Goal: Task Accomplishment & Management: Manage account settings

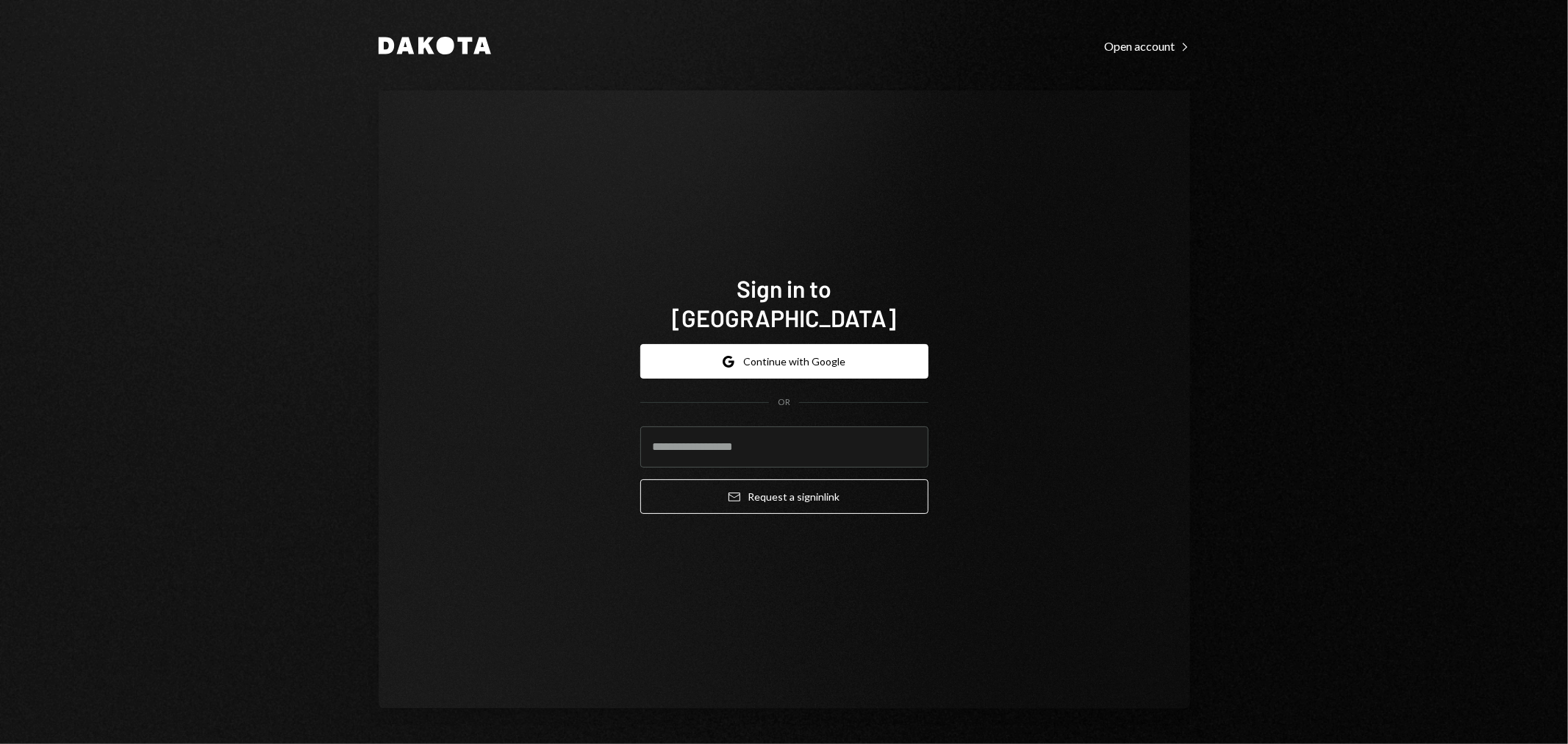
type input "**********"
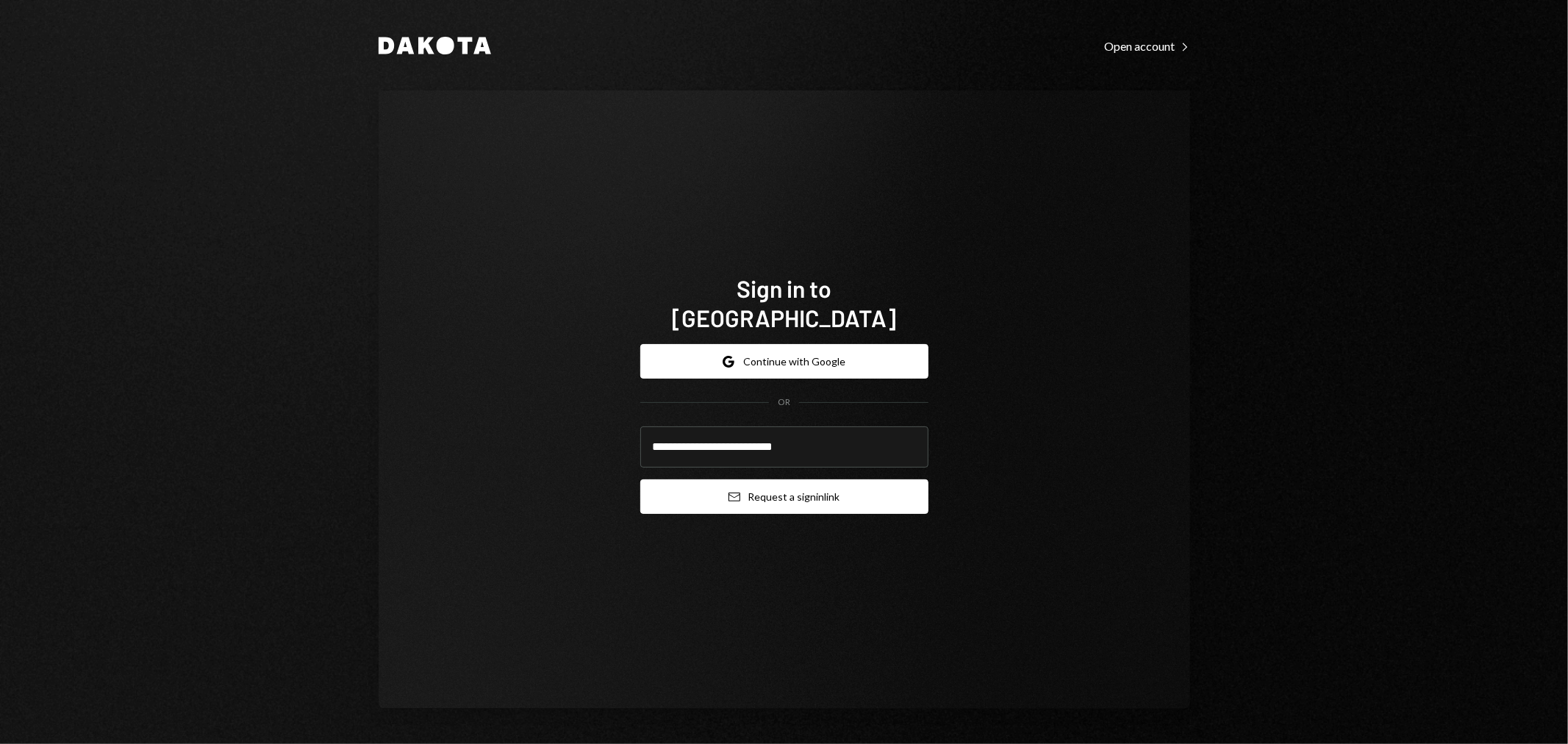
click at [793, 488] on button "Email Request a sign in link" at bounding box center [784, 497] width 288 height 35
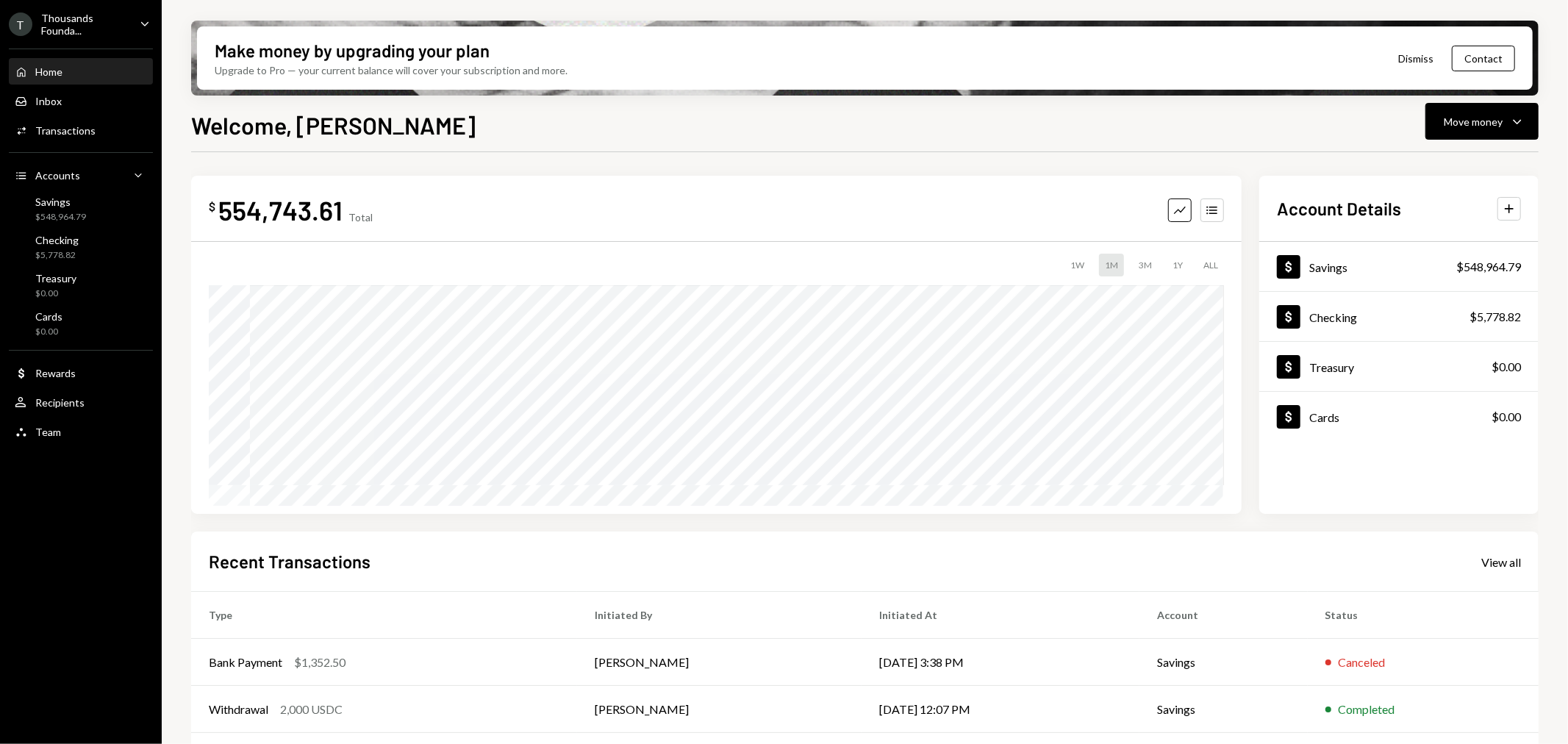
click at [67, 10] on ul "T Thousands Founda... Caret Down Home Home Inbox Inbox Activities Transactions …" at bounding box center [81, 224] width 162 height 448
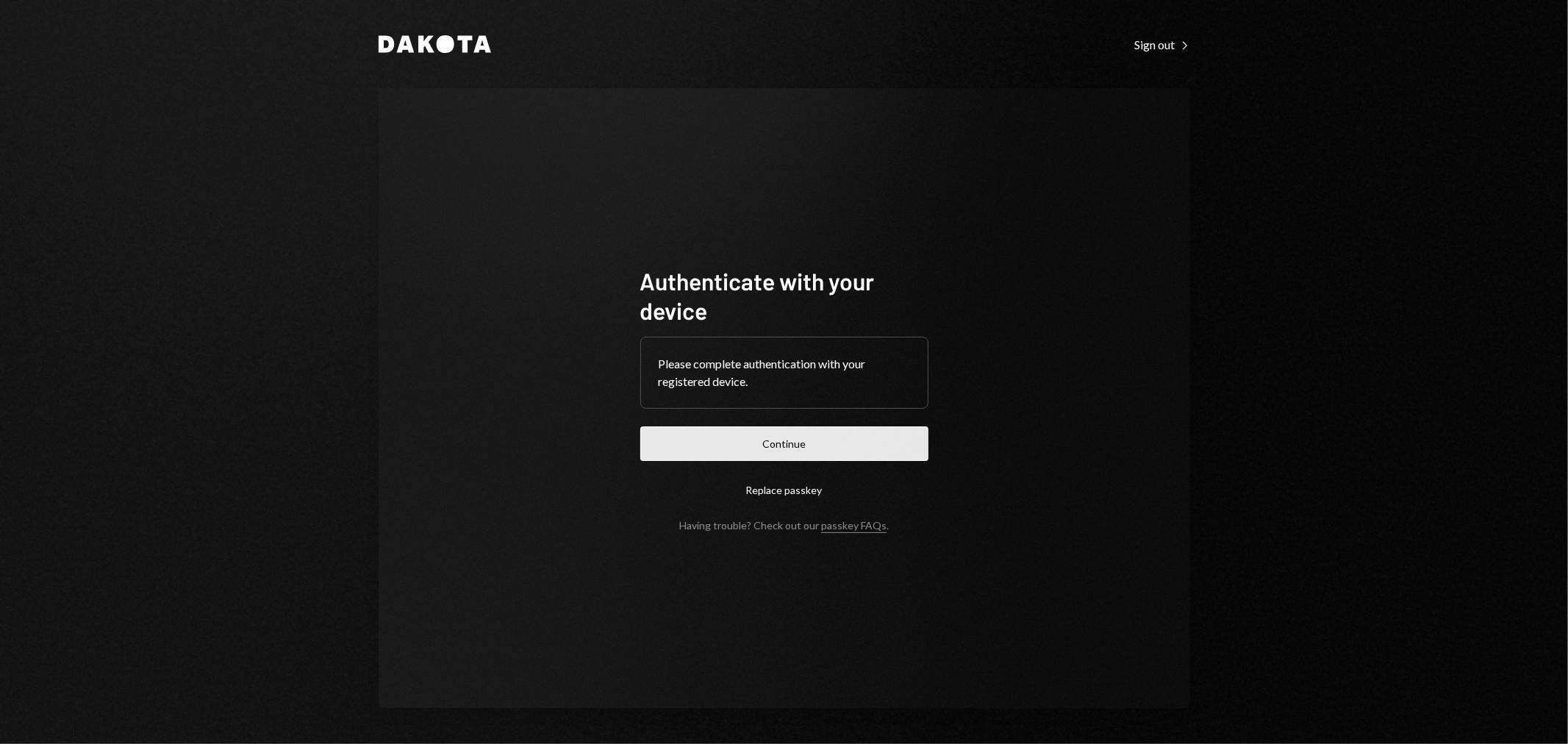
click at [779, 438] on button "Continue" at bounding box center [784, 444] width 288 height 35
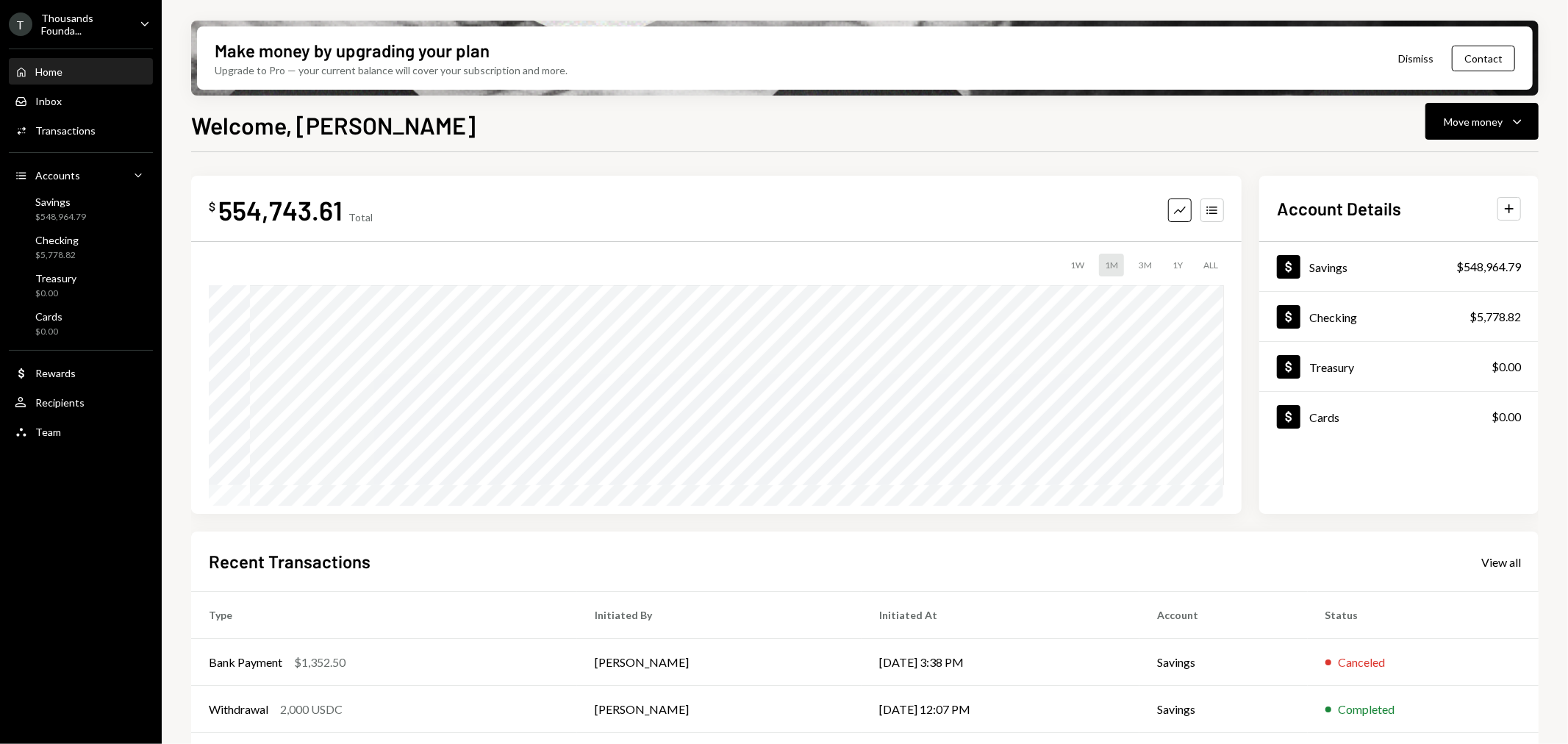
click at [69, 24] on div "Thousands Founda..." at bounding box center [85, 24] width 87 height 25
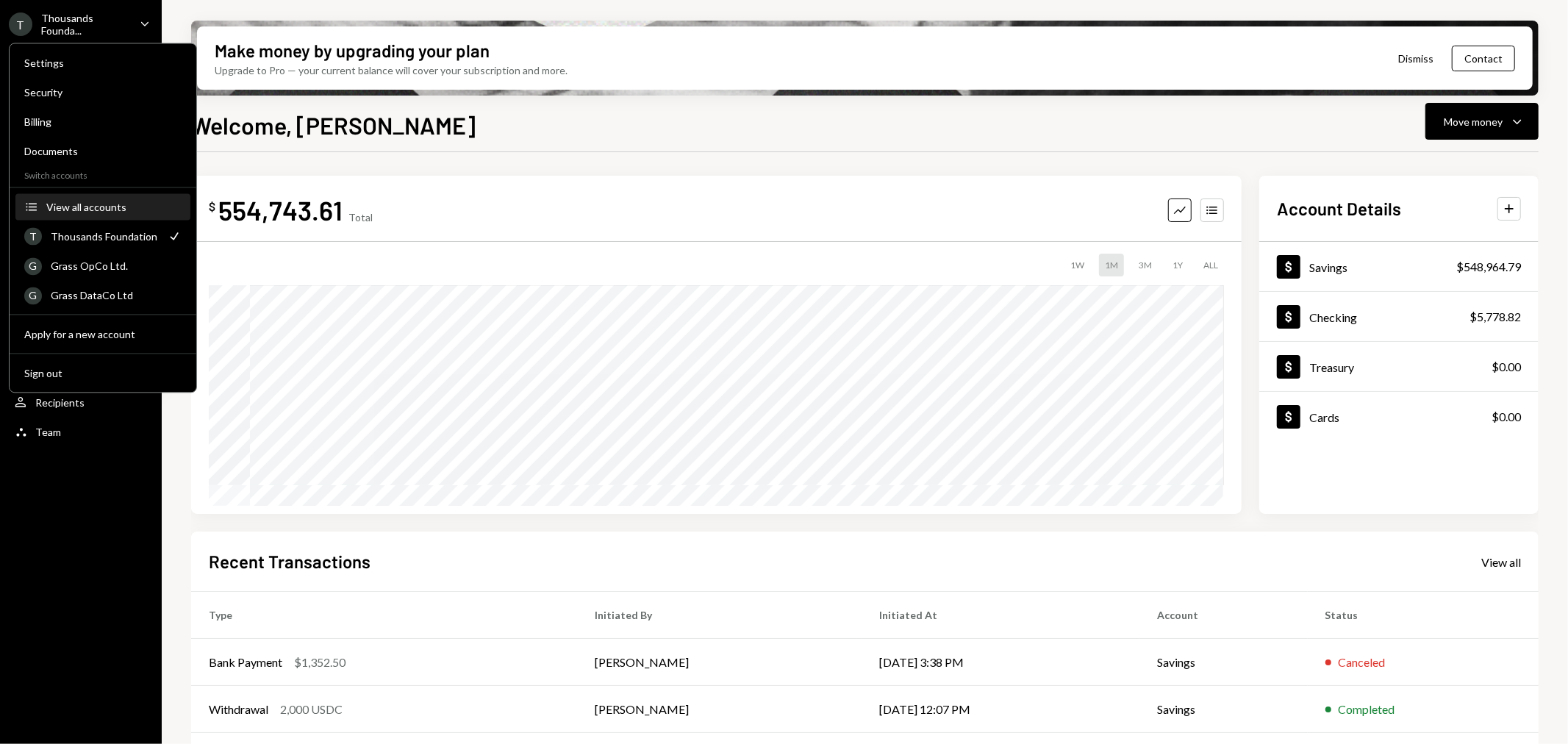
click at [104, 203] on div "View all accounts" at bounding box center [113, 207] width 135 height 13
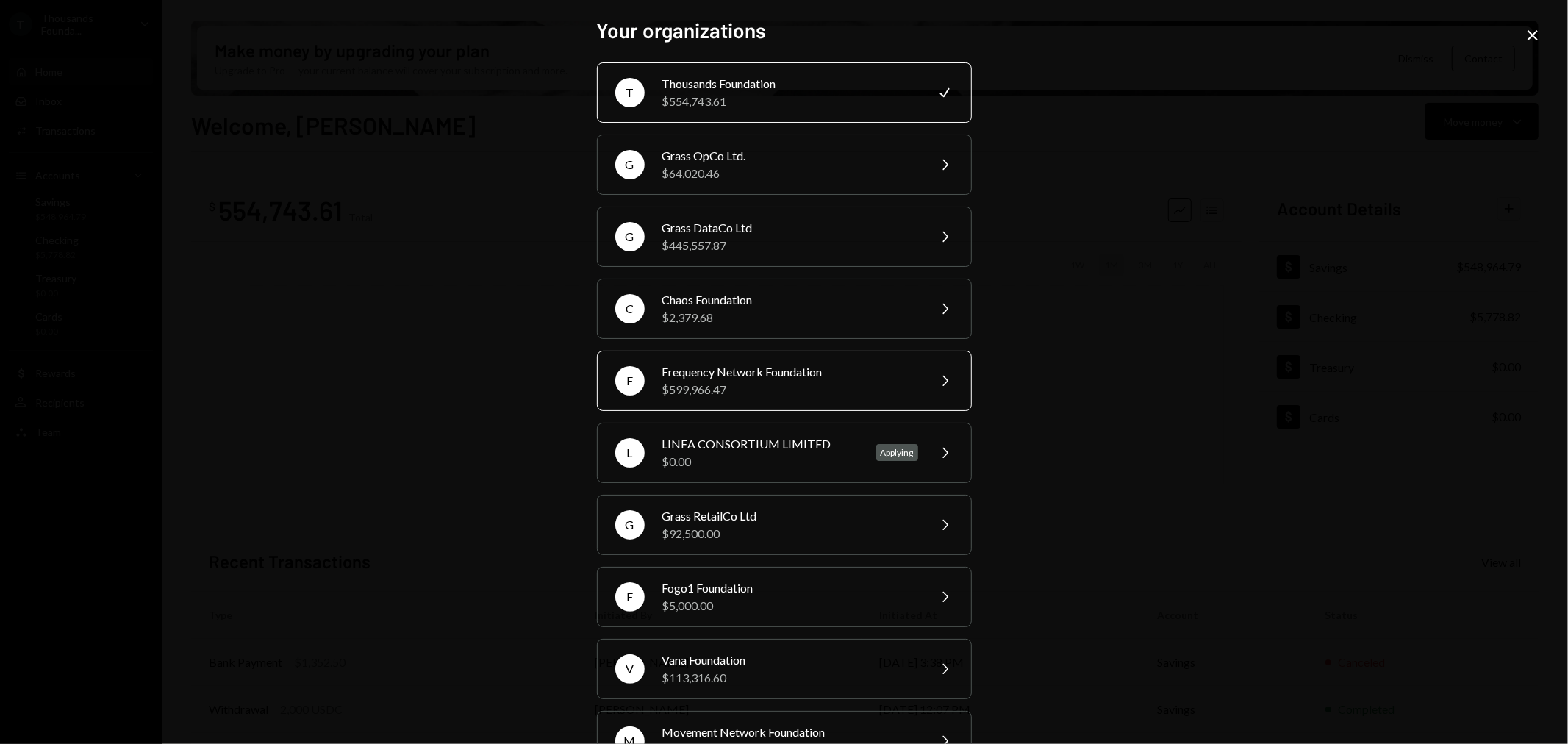
click at [719, 374] on div "Frequency Network Foundation" at bounding box center [790, 371] width 256 height 17
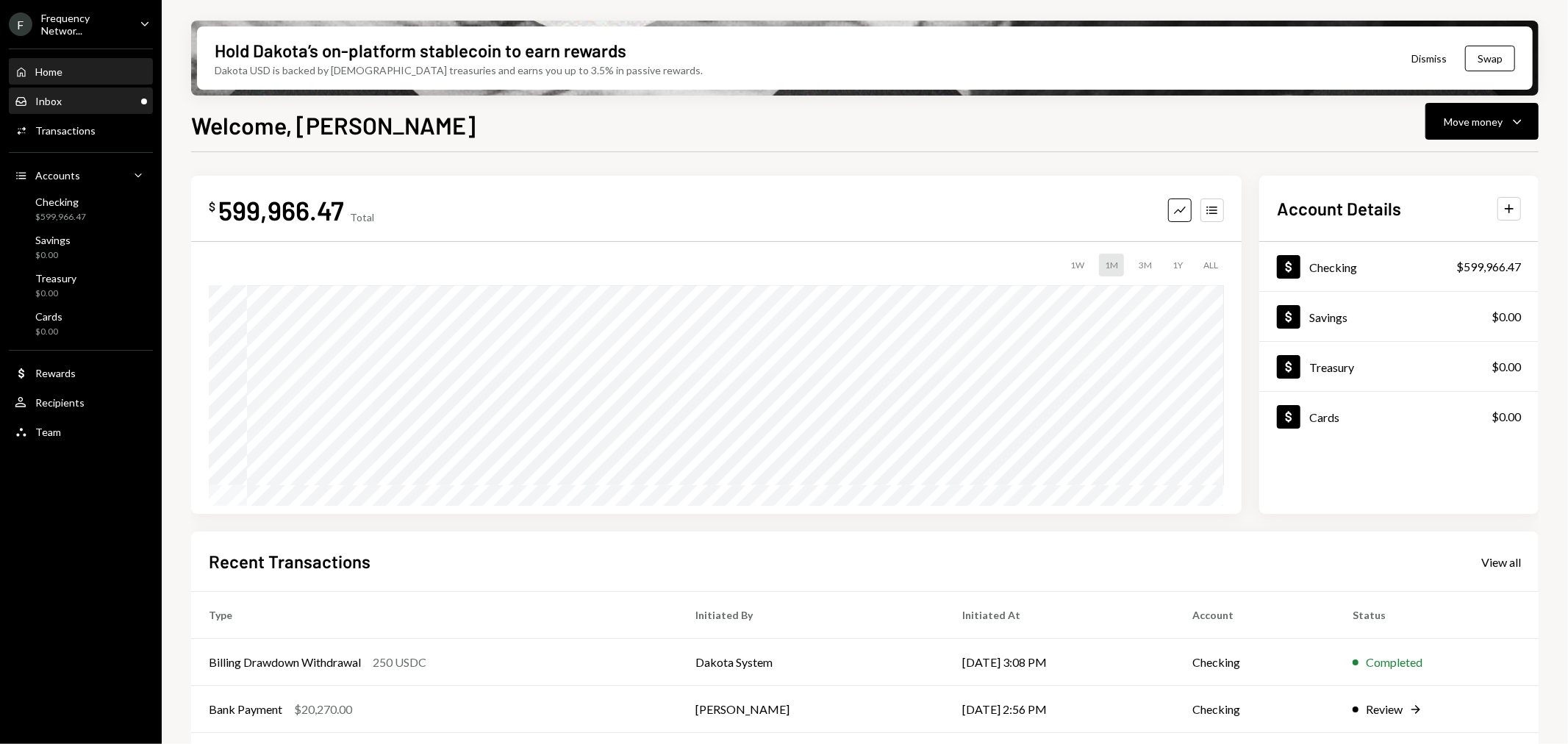
click at [104, 106] on div "Inbox Inbox" at bounding box center [81, 101] width 133 height 13
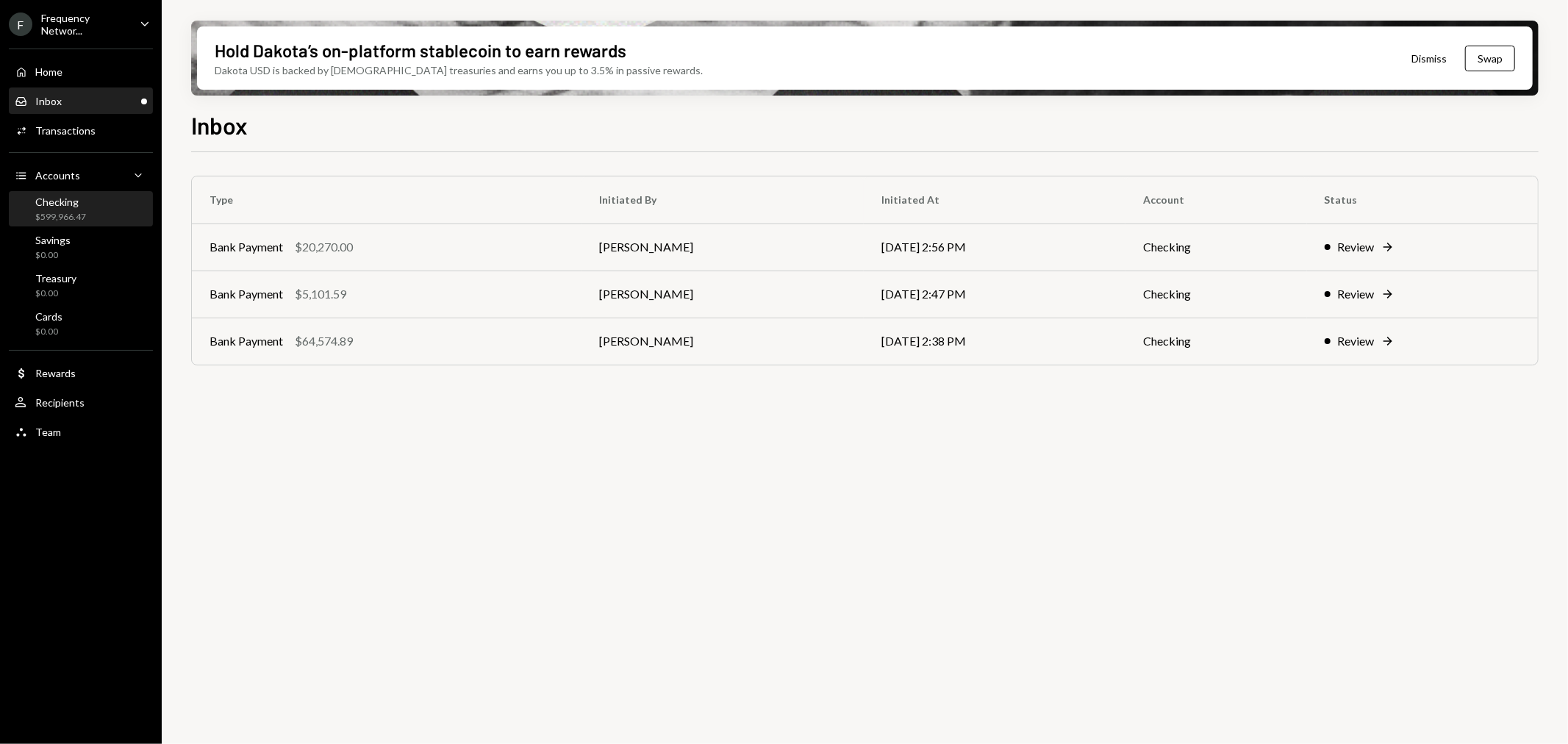
click at [64, 221] on div "$599,966.47" at bounding box center [60, 217] width 51 height 13
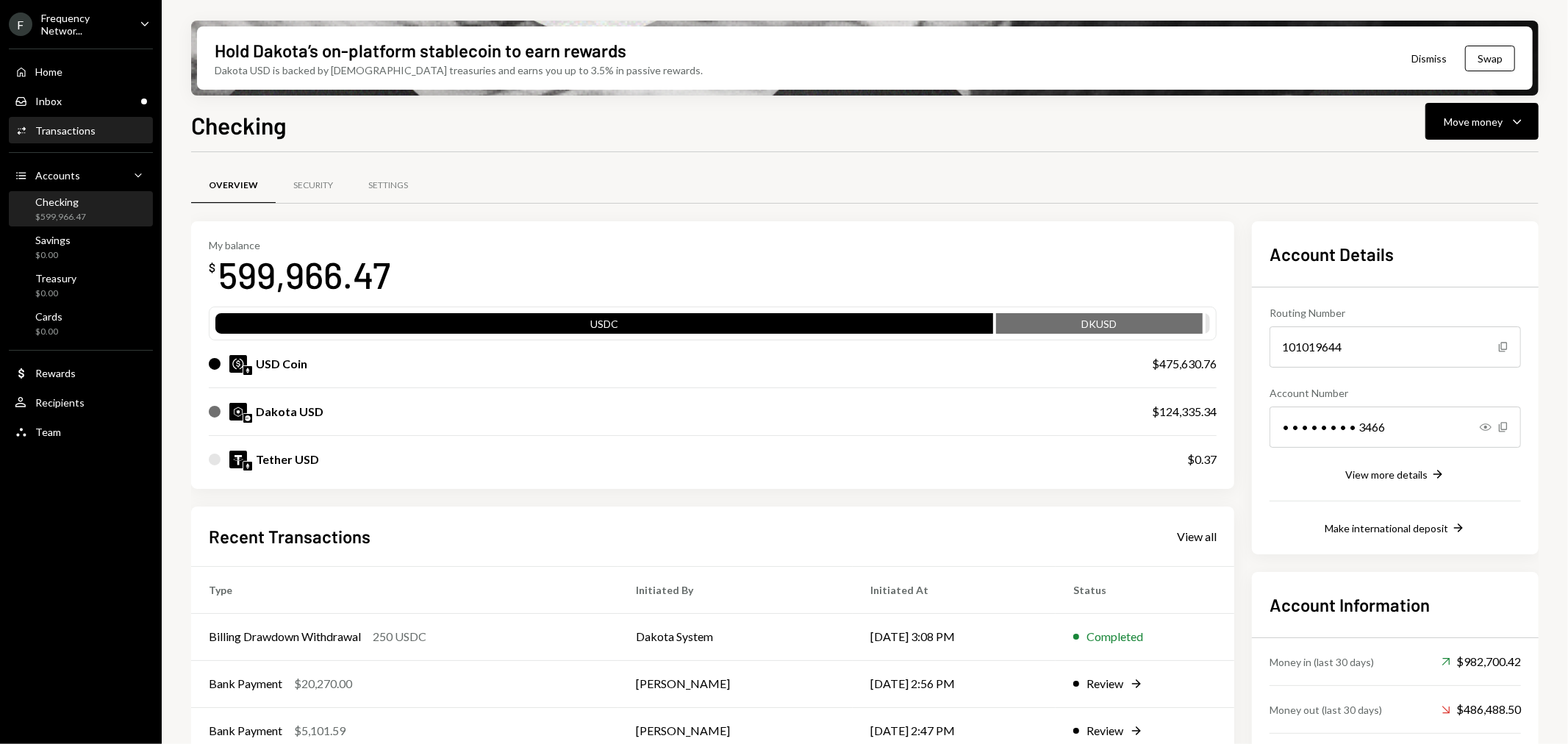
click at [83, 130] on div "Transactions" at bounding box center [64, 131] width 60 height 13
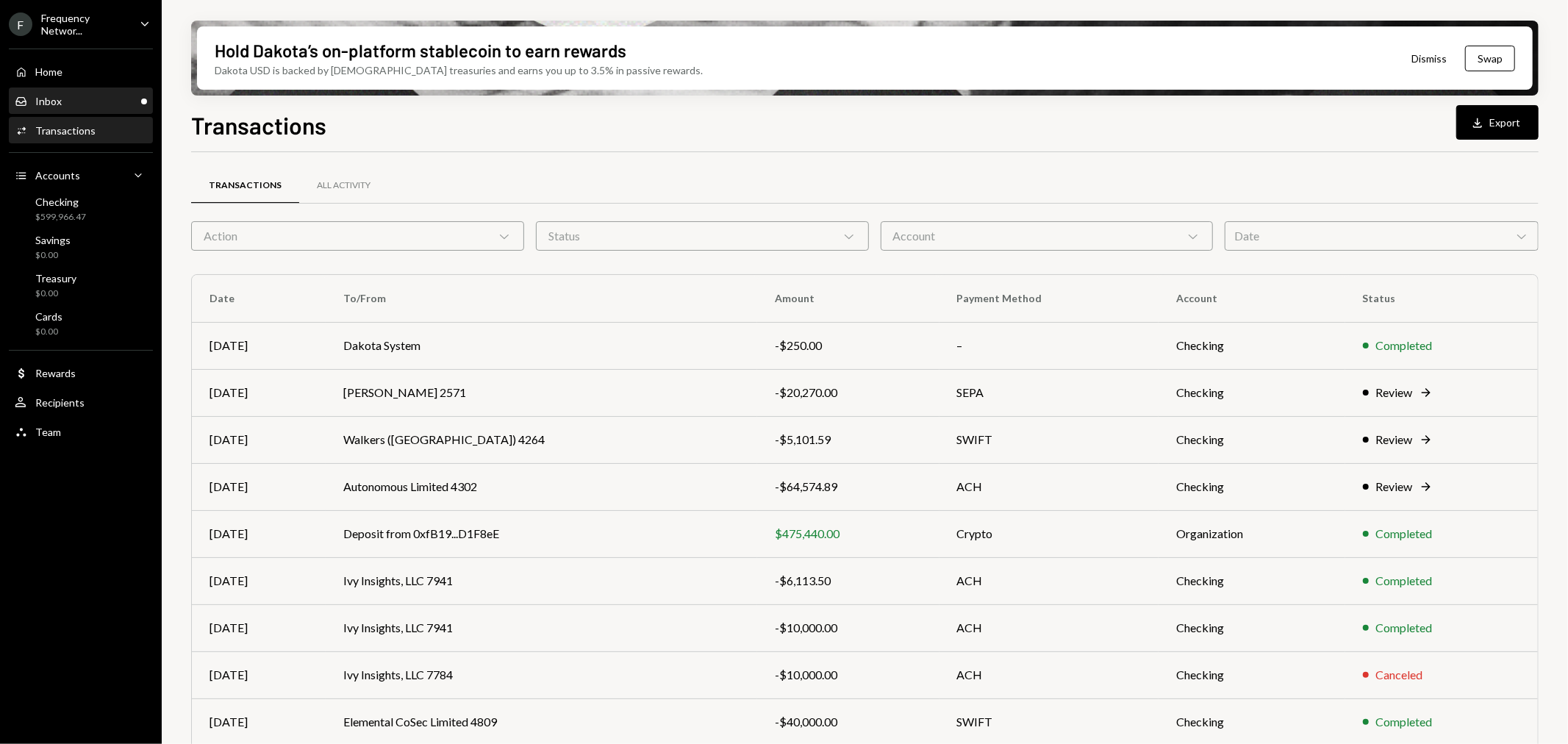
click at [70, 111] on div "Inbox Inbox" at bounding box center [81, 101] width 133 height 25
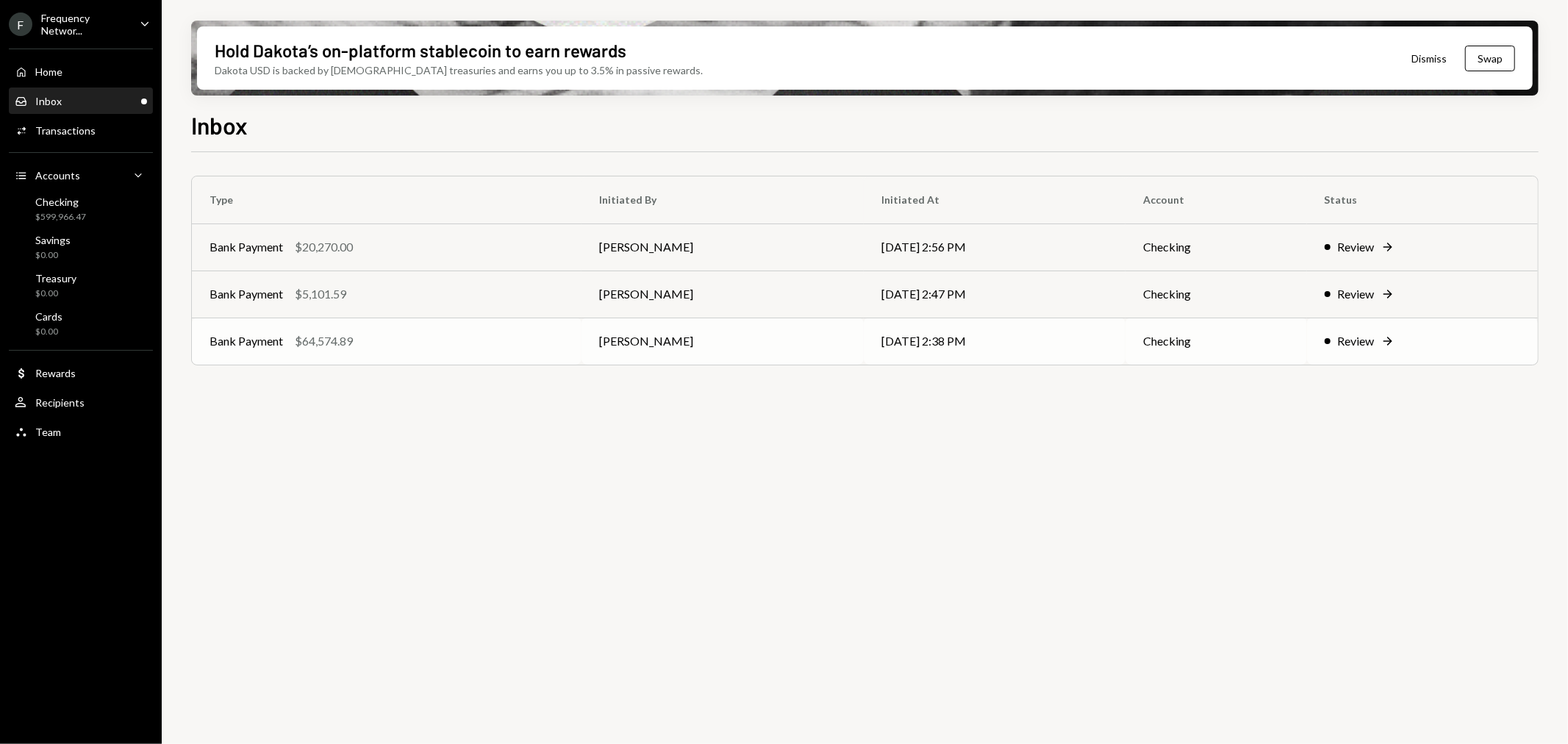
click at [353, 343] on div "$64,574.89" at bounding box center [323, 341] width 58 height 17
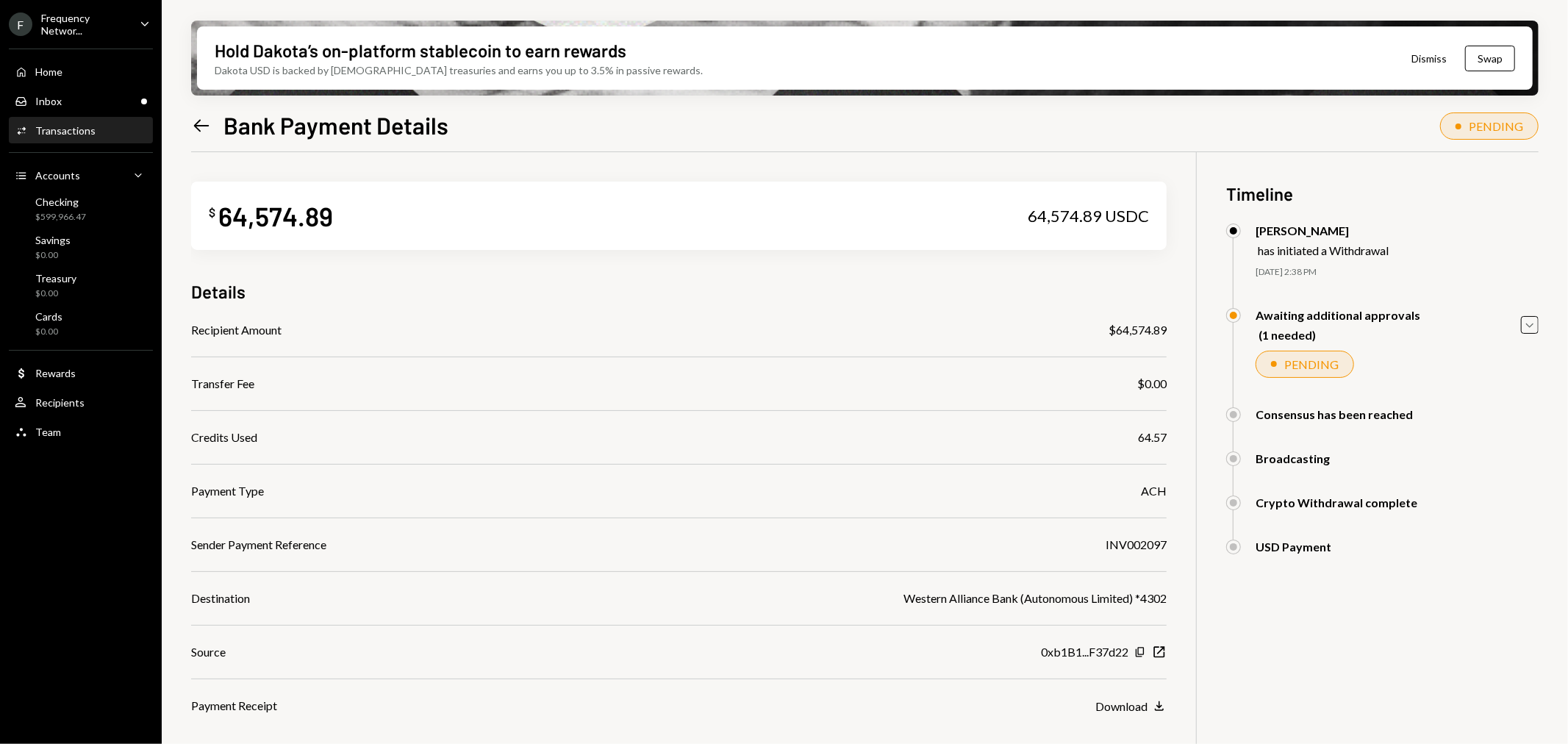
click at [206, 122] on icon "Left Arrow" at bounding box center [202, 125] width 20 height 20
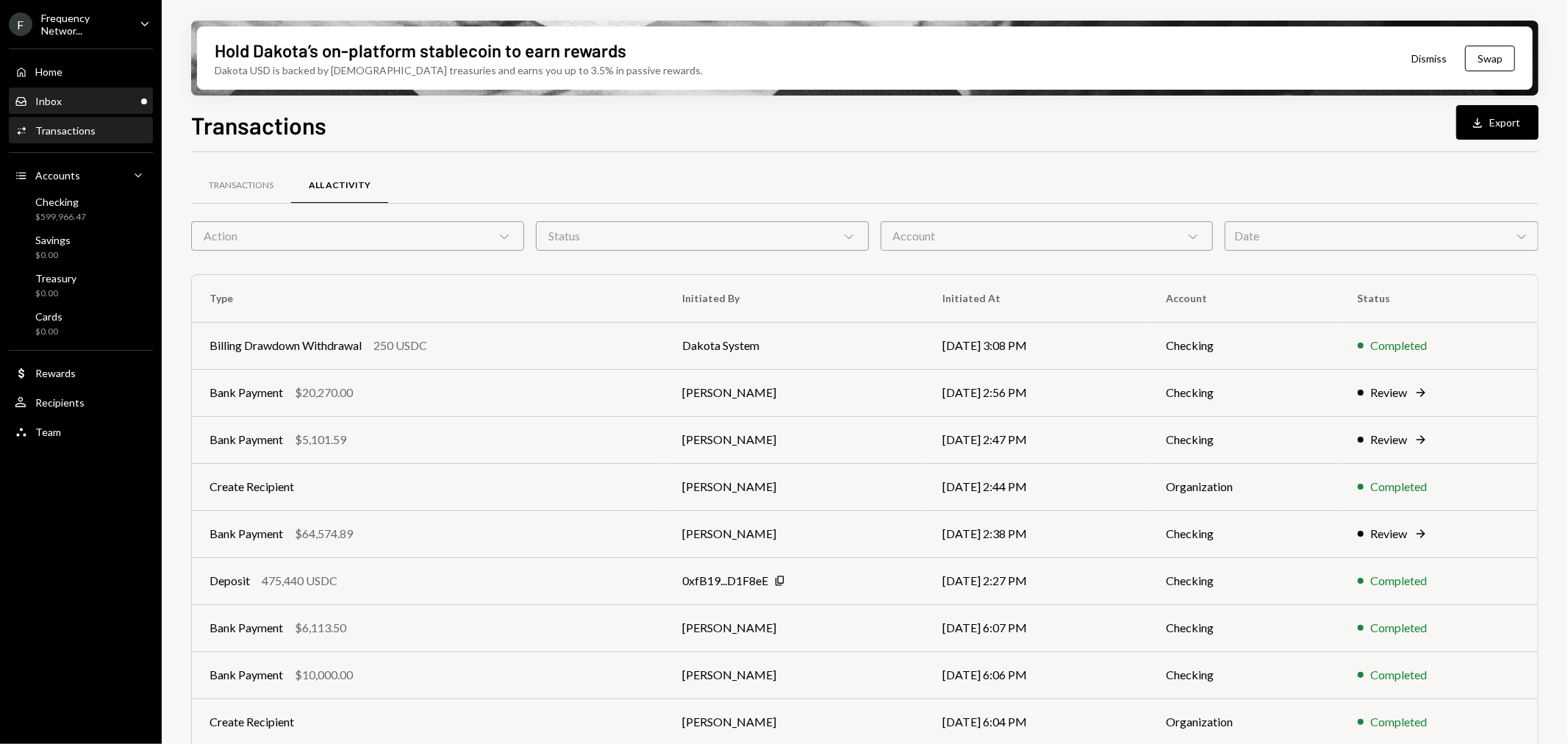
click at [88, 104] on div "Inbox Inbox" at bounding box center [81, 101] width 133 height 13
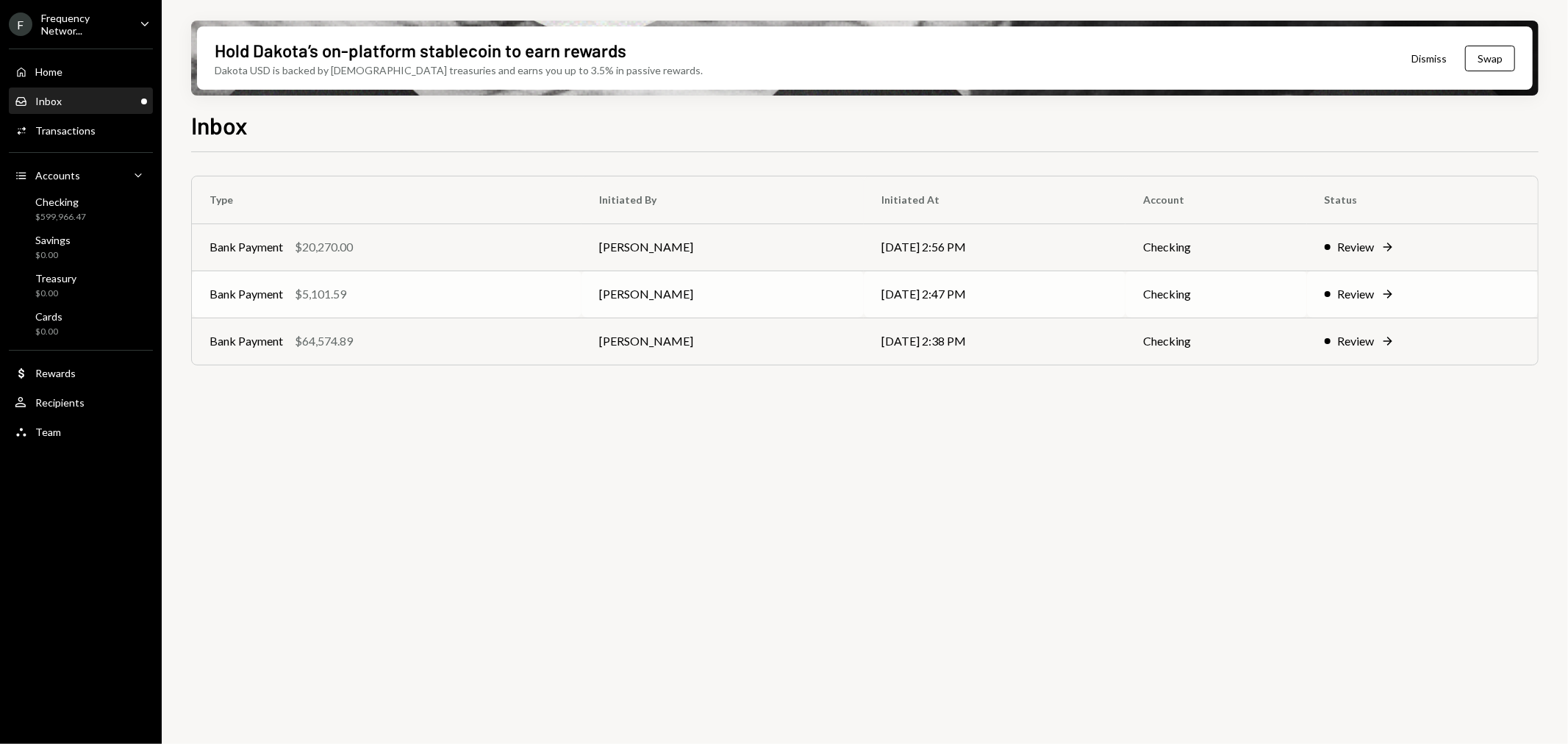
click at [354, 298] on div "Bank Payment $5,101.59" at bounding box center [387, 294] width 354 height 17
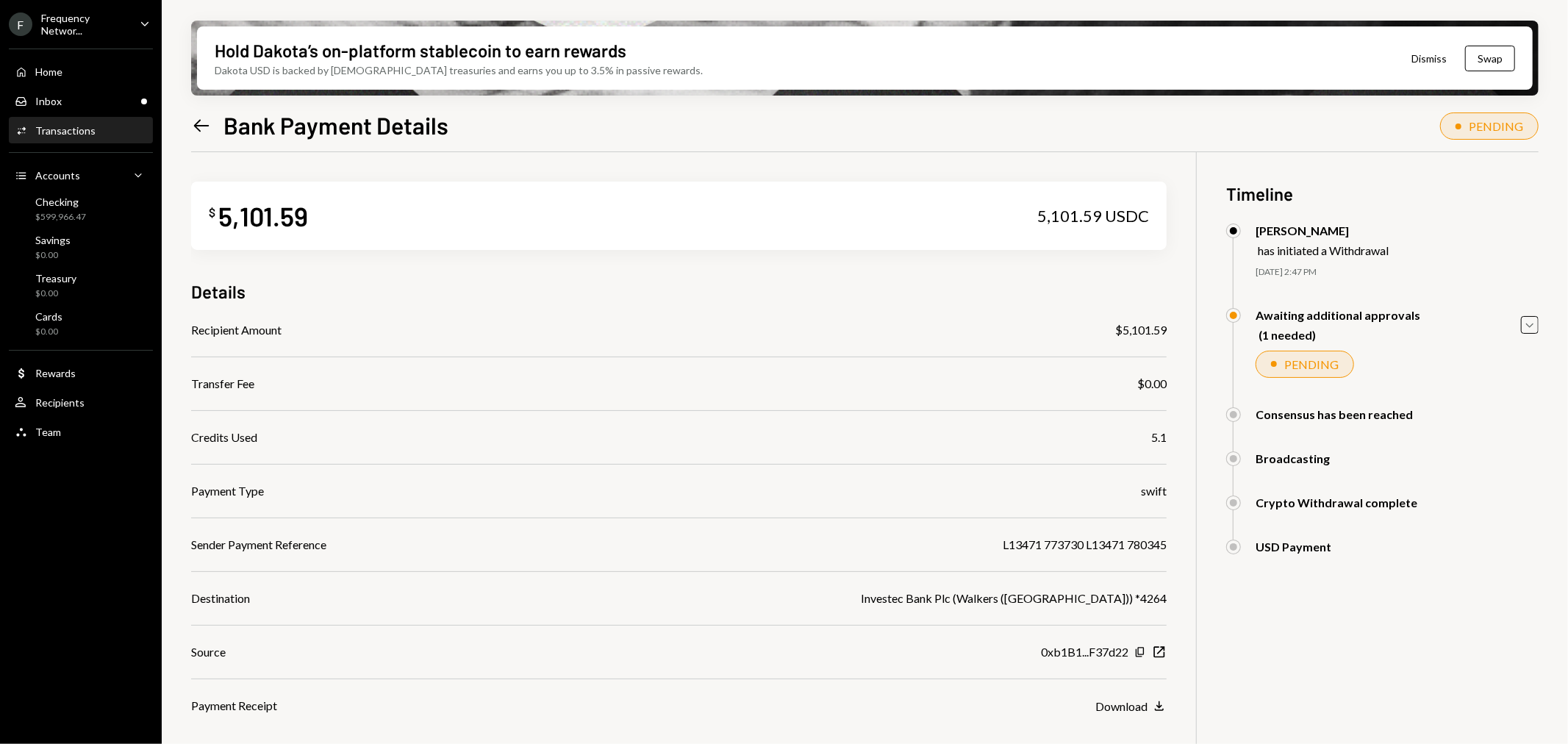
scroll to position [118, 0]
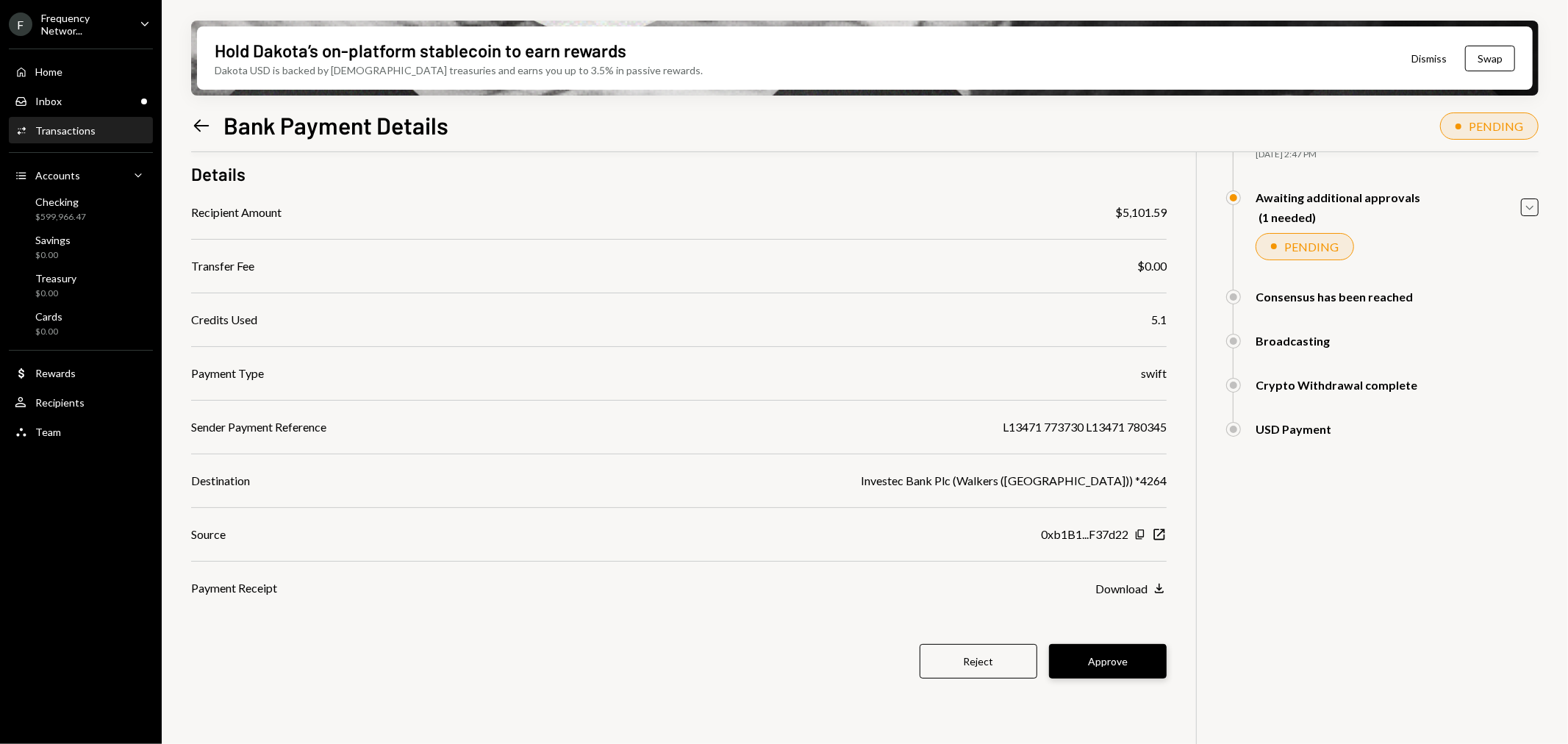
click at [1109, 655] on button "Approve" at bounding box center [1108, 661] width 118 height 35
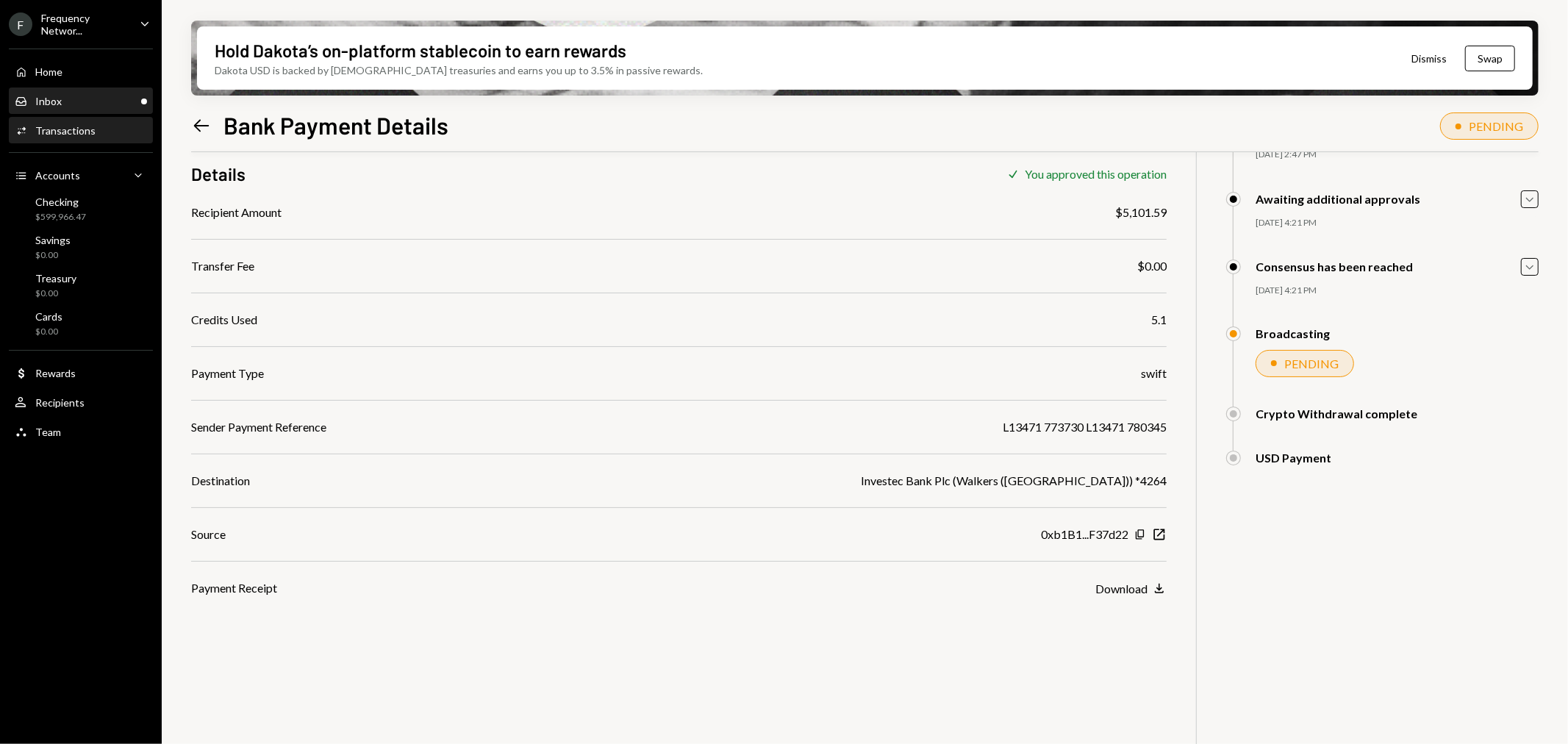
click at [101, 100] on div "Inbox Inbox" at bounding box center [81, 101] width 133 height 13
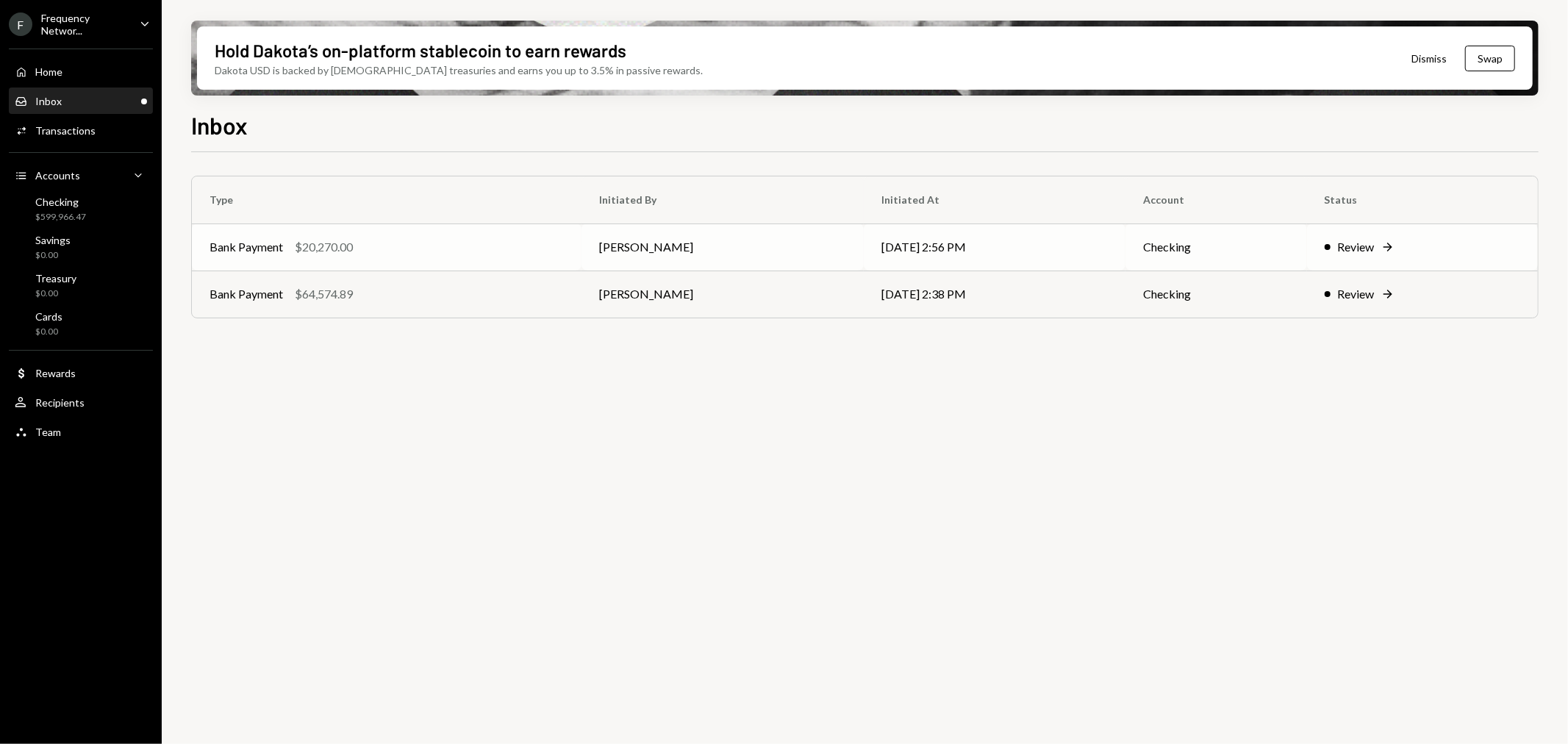
click at [373, 241] on div "Bank Payment $20,270.00" at bounding box center [387, 247] width 354 height 17
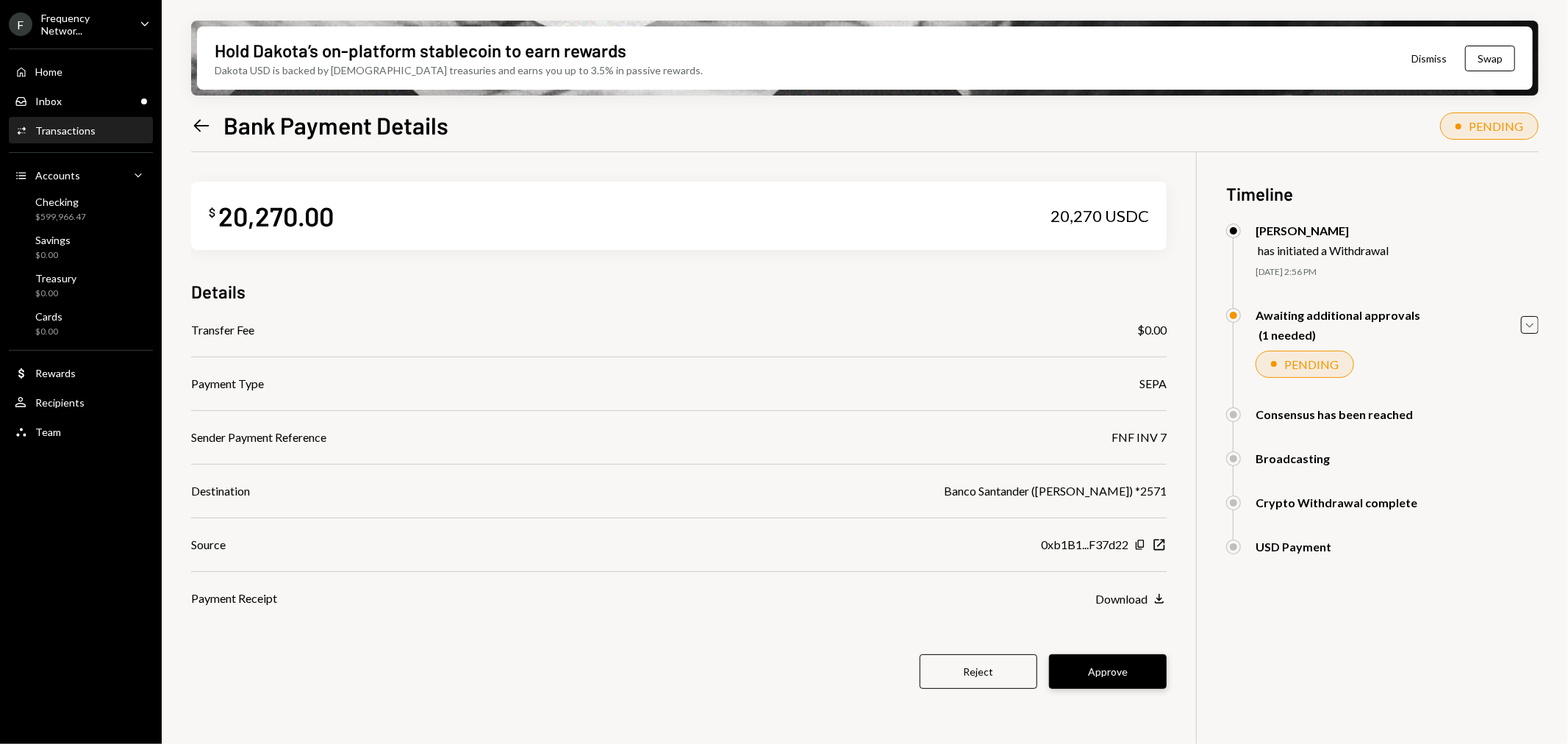
click at [1110, 677] on button "Approve" at bounding box center [1108, 672] width 118 height 35
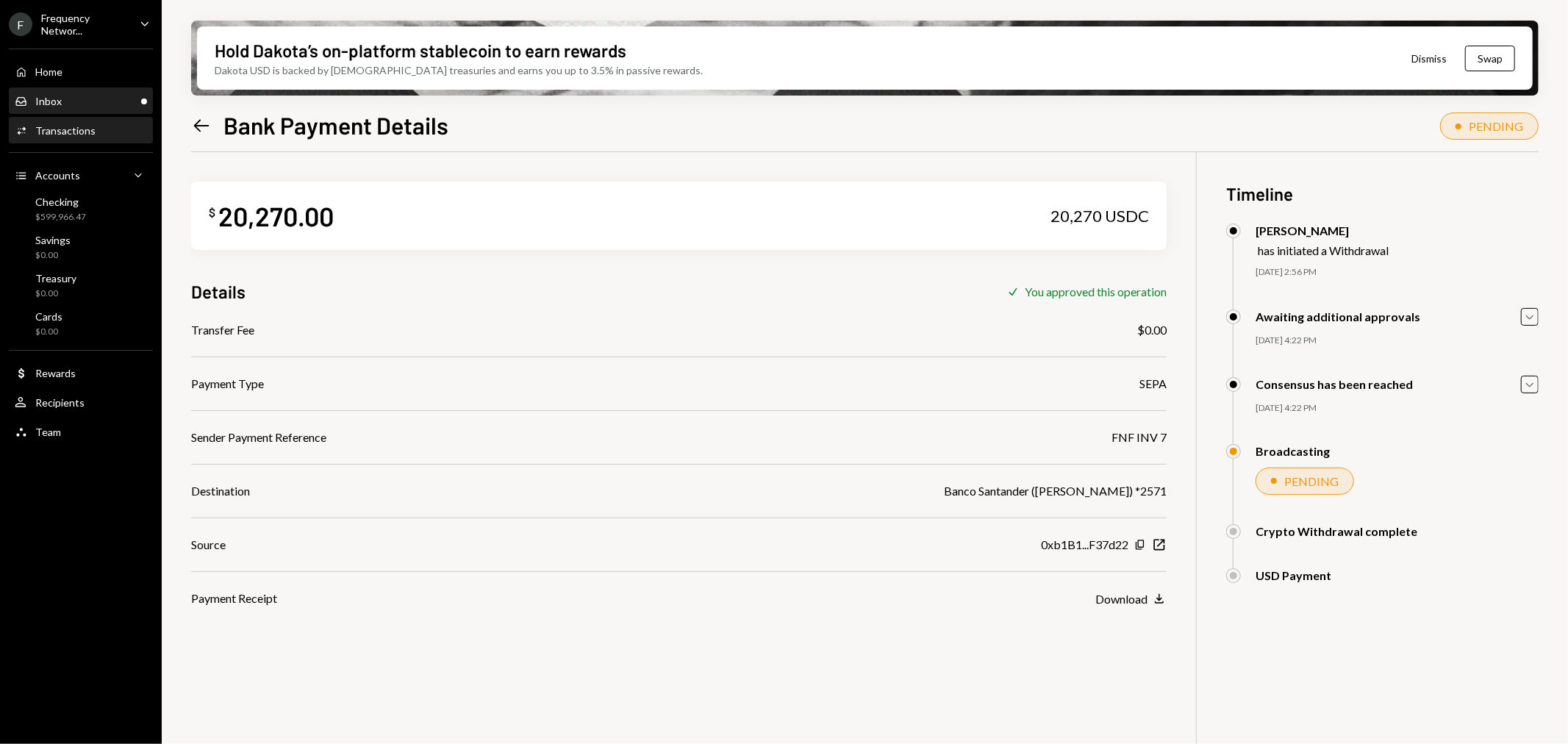
click at [81, 100] on div "Inbox Inbox" at bounding box center [81, 101] width 133 height 13
